Goal: Task Accomplishment & Management: Manage account settings

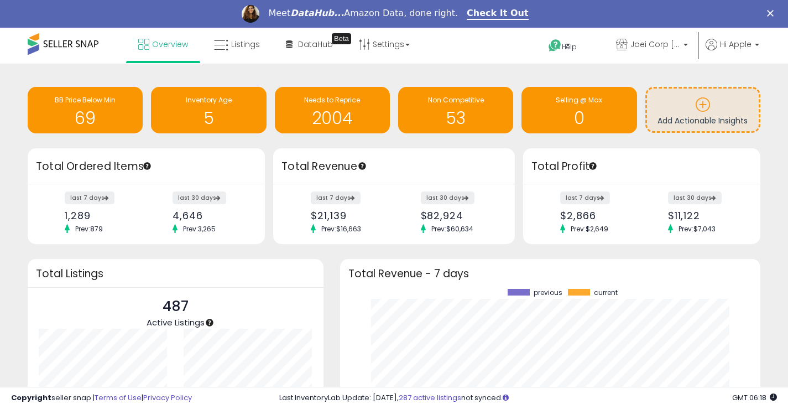
scroll to position [154, 399]
click at [235, 46] on span "Listings" at bounding box center [245, 44] width 29 height 11
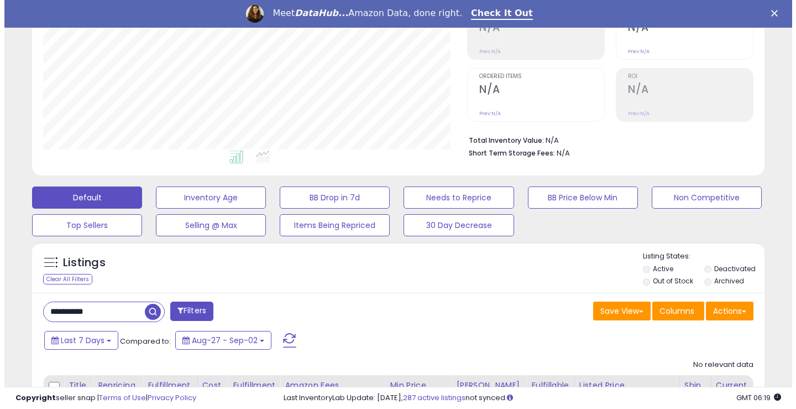
scroll to position [277, 0]
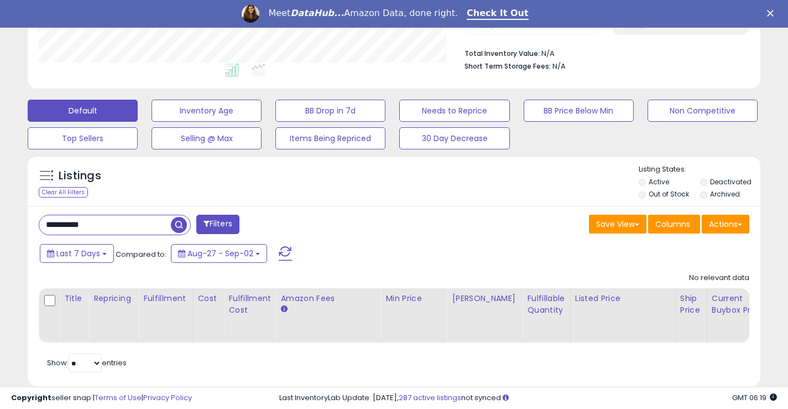
click at [117, 224] on input "**********" at bounding box center [105, 224] width 132 height 19
type input "******"
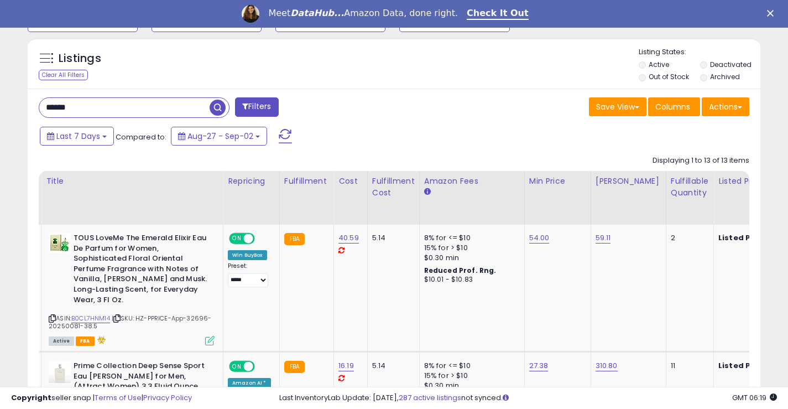
scroll to position [387, 0]
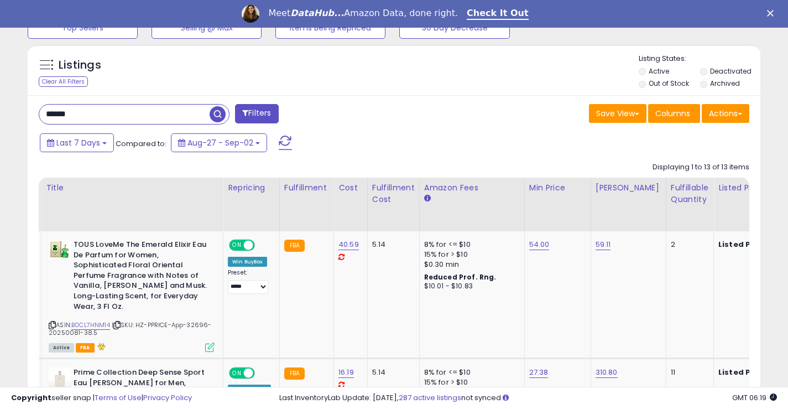
click at [723, 70] on label "Deactivated" at bounding box center [730, 70] width 41 height 9
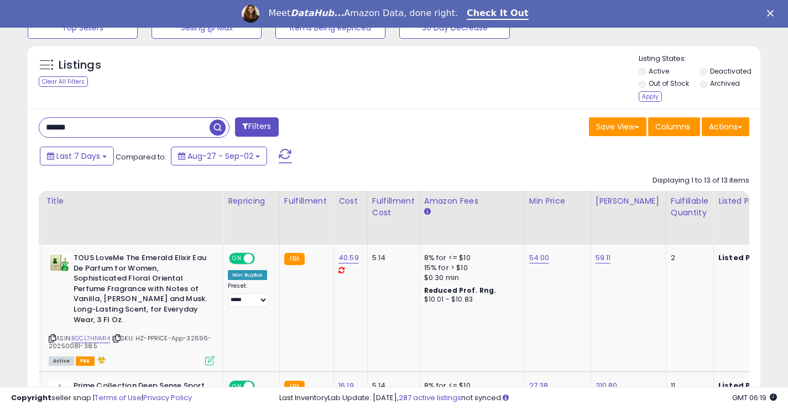
click at [721, 85] on label "Archived" at bounding box center [725, 83] width 30 height 9
click at [648, 93] on div "Apply" at bounding box center [650, 96] width 23 height 11
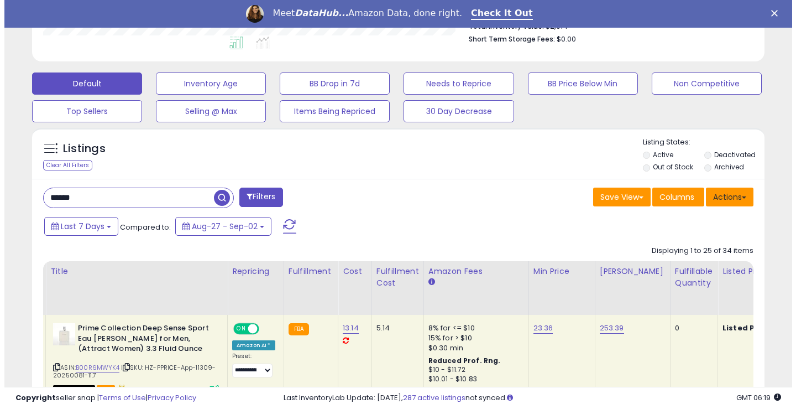
scroll to position [552891, 552693]
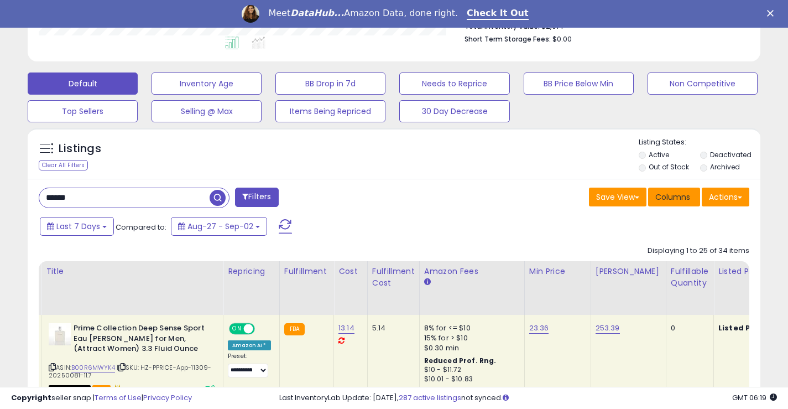
click at [667, 191] on span "Columns" at bounding box center [672, 196] width 35 height 11
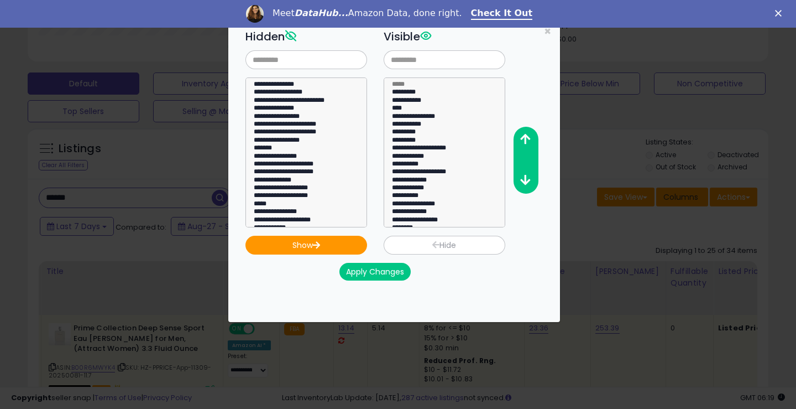
scroll to position [227, 429]
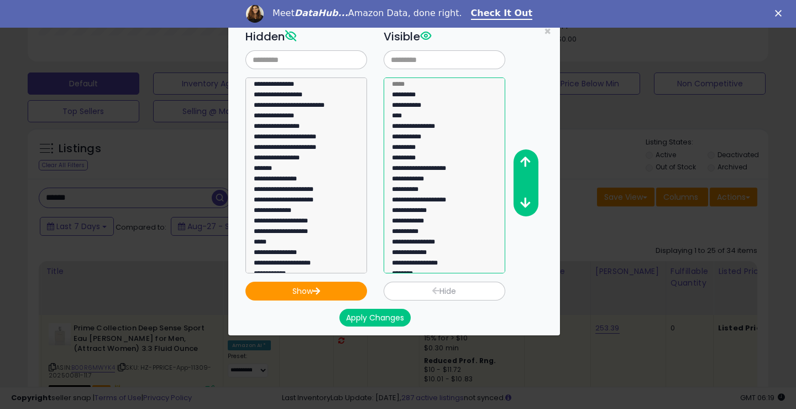
click at [431, 168] on option "**********" at bounding box center [440, 170] width 99 height 11
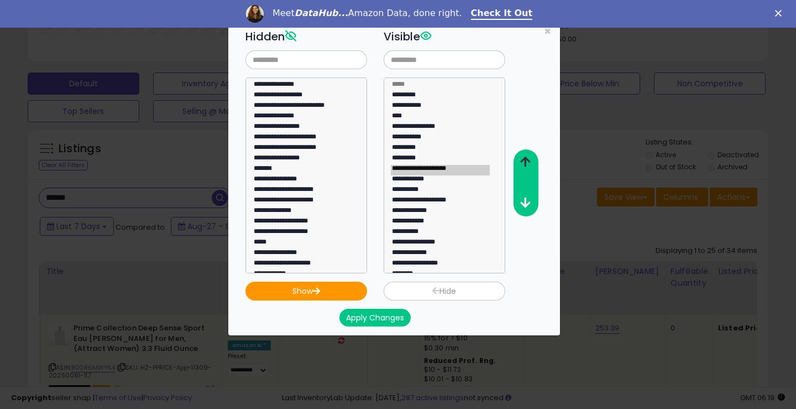
click at [522, 162] on icon "button" at bounding box center [525, 162] width 10 height 12
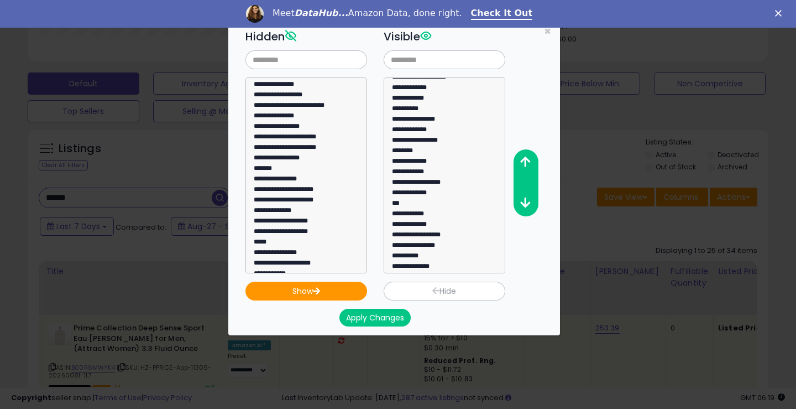
scroll to position [126, 0]
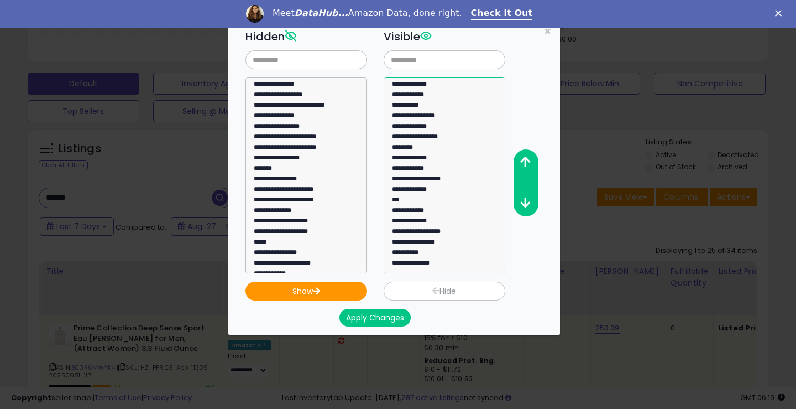
select select "**********"
click at [439, 236] on option "**********" at bounding box center [440, 233] width 99 height 11
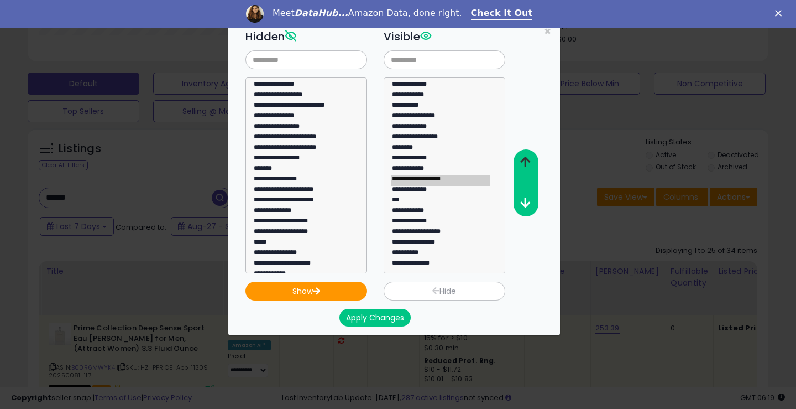
click at [529, 162] on icon "button" at bounding box center [525, 162] width 10 height 12
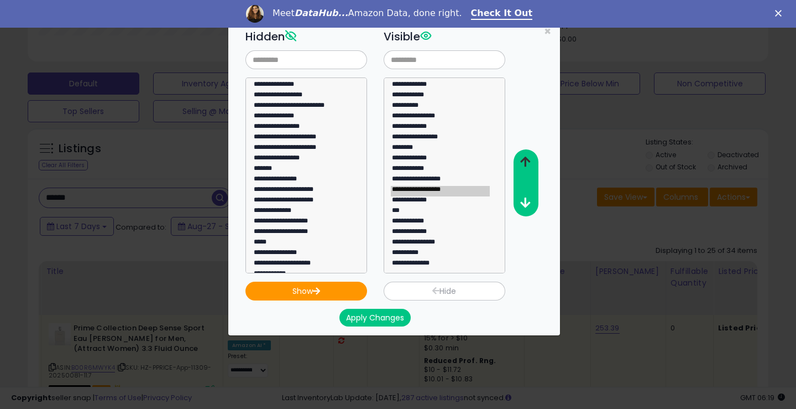
click at [529, 162] on icon "button" at bounding box center [525, 162] width 10 height 12
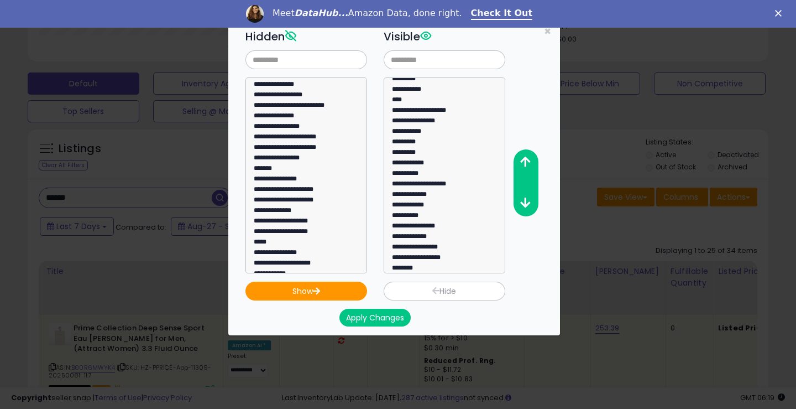
scroll to position [15, 0]
click at [522, 158] on icon "button" at bounding box center [525, 162] width 10 height 12
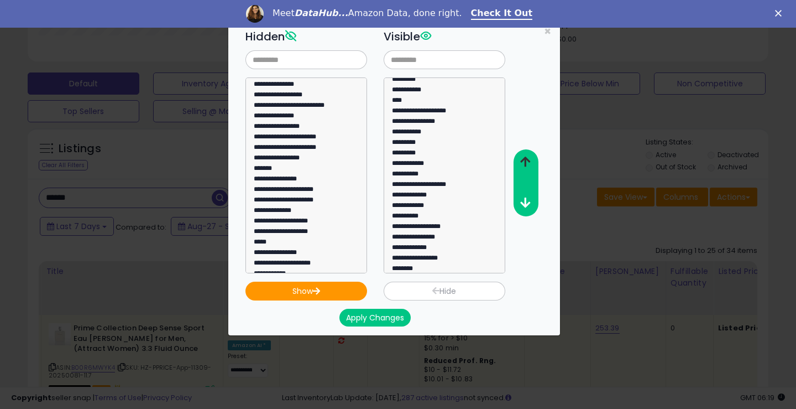
click at [522, 158] on icon "button" at bounding box center [525, 162] width 10 height 12
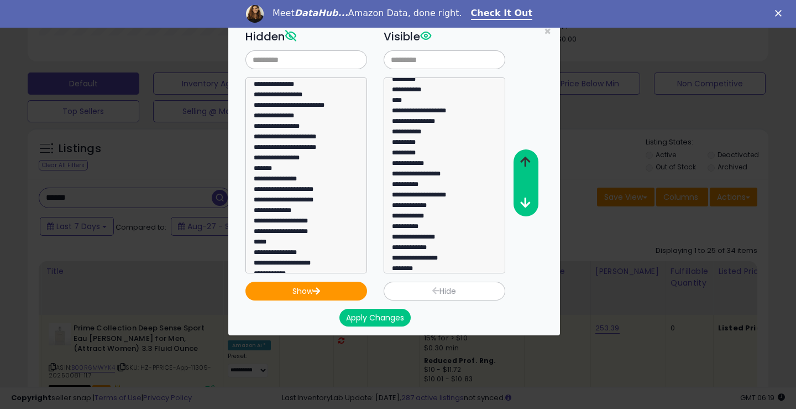
click at [522, 158] on icon "button" at bounding box center [525, 162] width 10 height 12
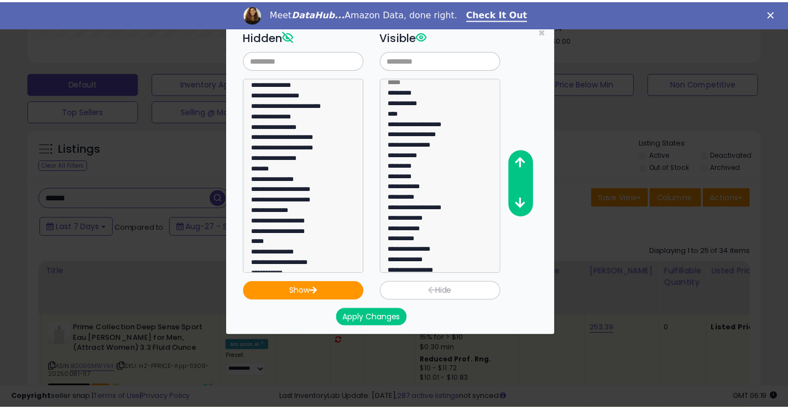
scroll to position [0, 0]
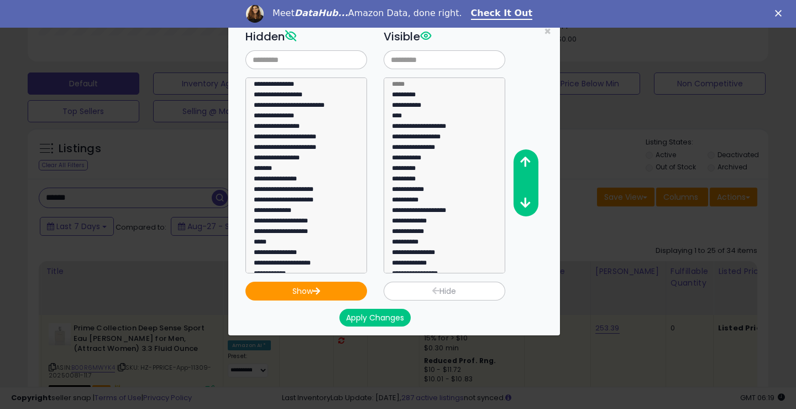
click at [375, 315] on button "Apply Changes" at bounding box center [375, 318] width 71 height 18
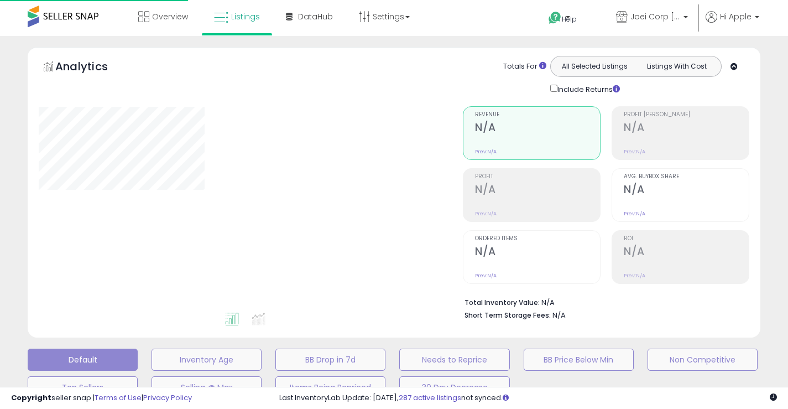
scroll to position [278, 0]
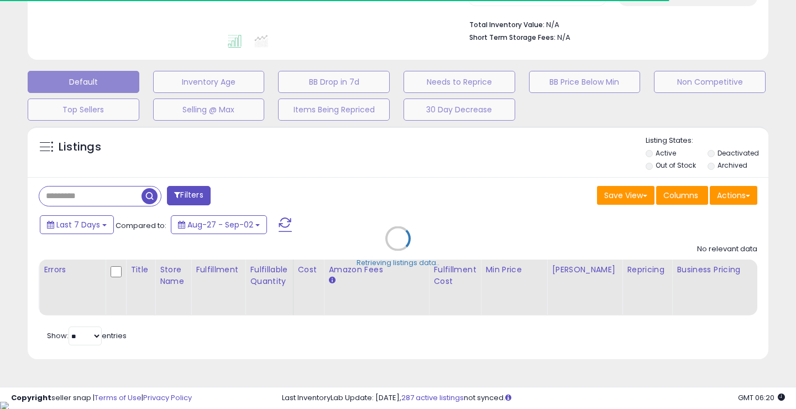
type input "******"
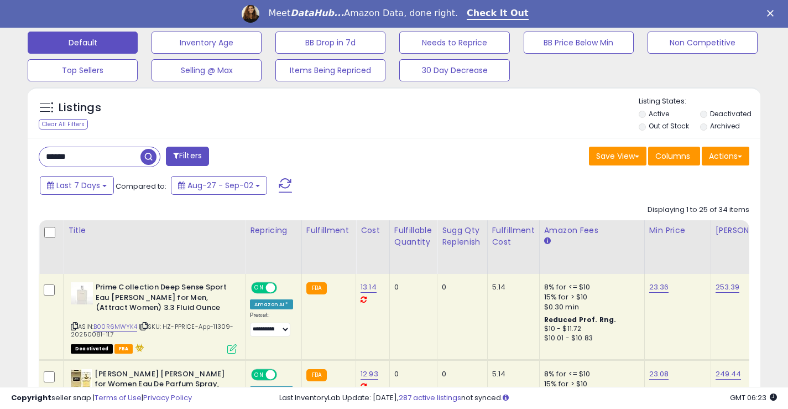
scroll to position [388, 0]
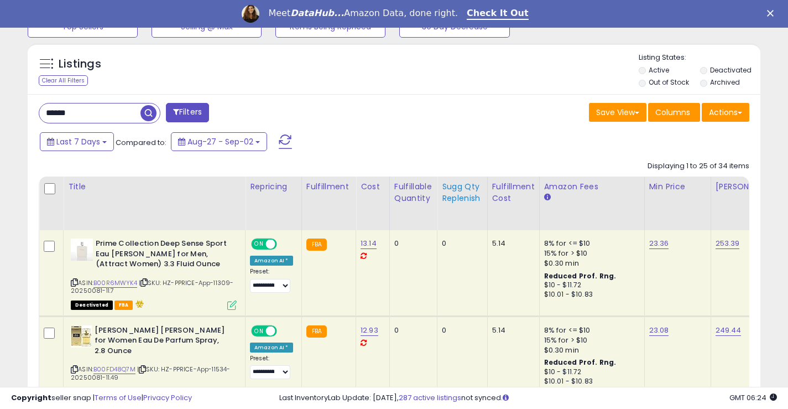
click at [457, 194] on div "Sugg Qty Replenish" at bounding box center [462, 192] width 41 height 23
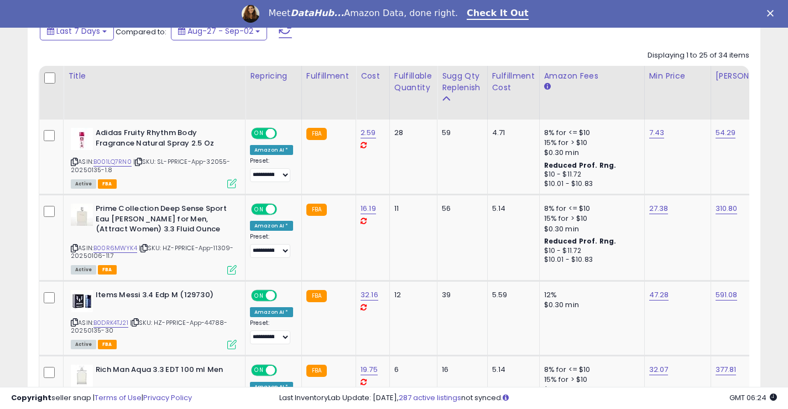
scroll to position [444, 0]
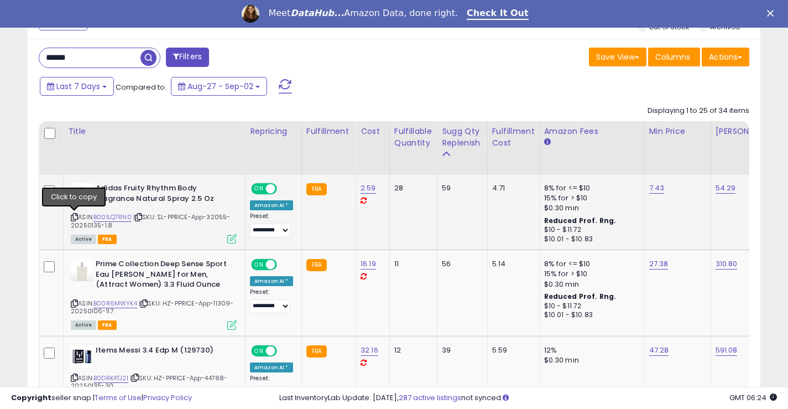
click at [74, 218] on icon at bounding box center [74, 217] width 7 height 6
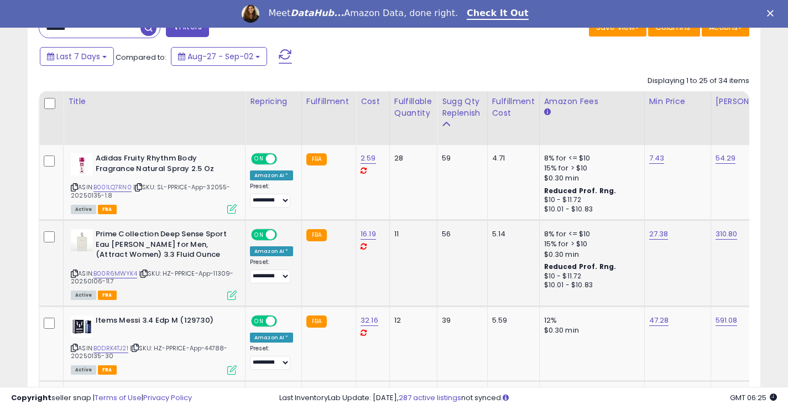
scroll to position [499, 0]
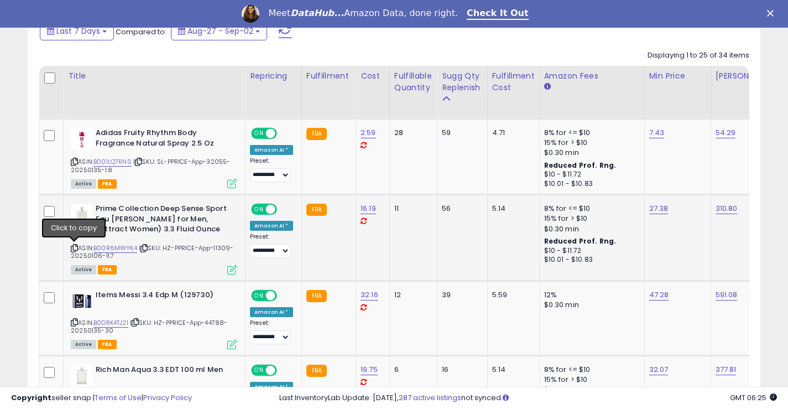
click at [74, 247] on icon at bounding box center [74, 248] width 7 height 6
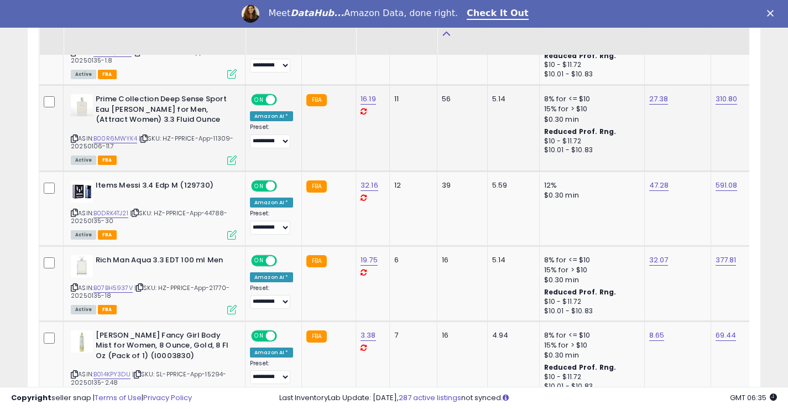
scroll to position [610, 0]
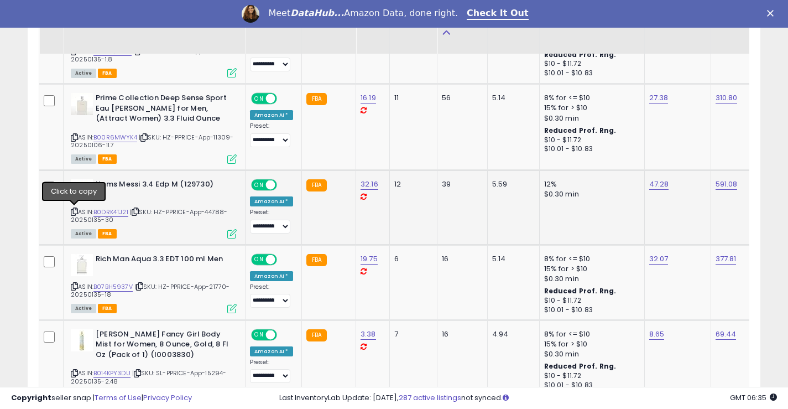
click at [75, 211] on icon at bounding box center [74, 212] width 7 height 6
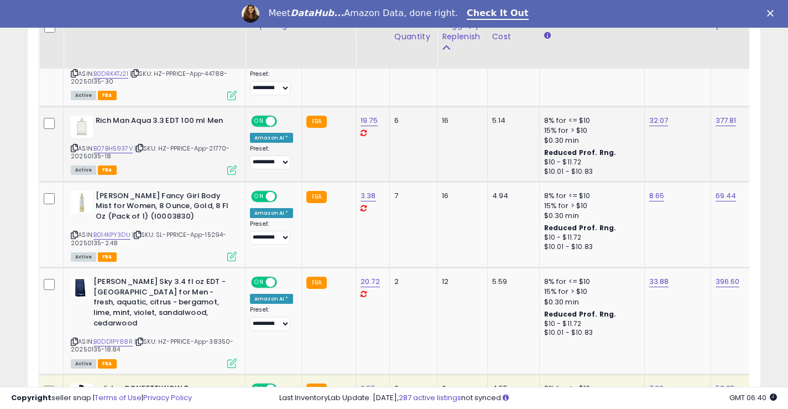
scroll to position [775, 0]
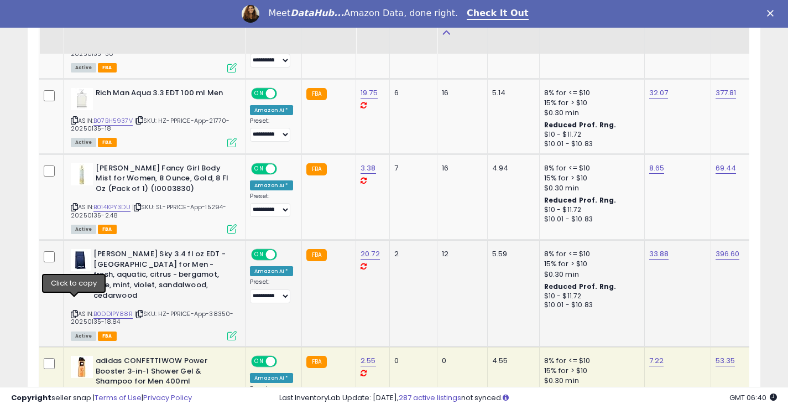
click at [75, 311] on icon at bounding box center [74, 314] width 7 height 6
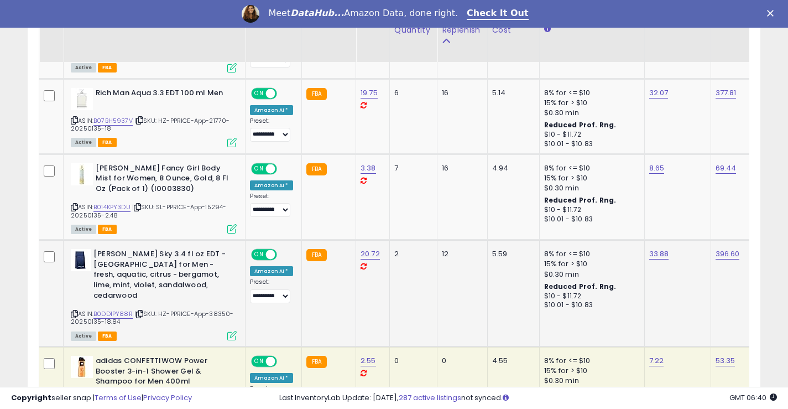
scroll to position [831, 0]
